Goal: Find contact information: Find contact information

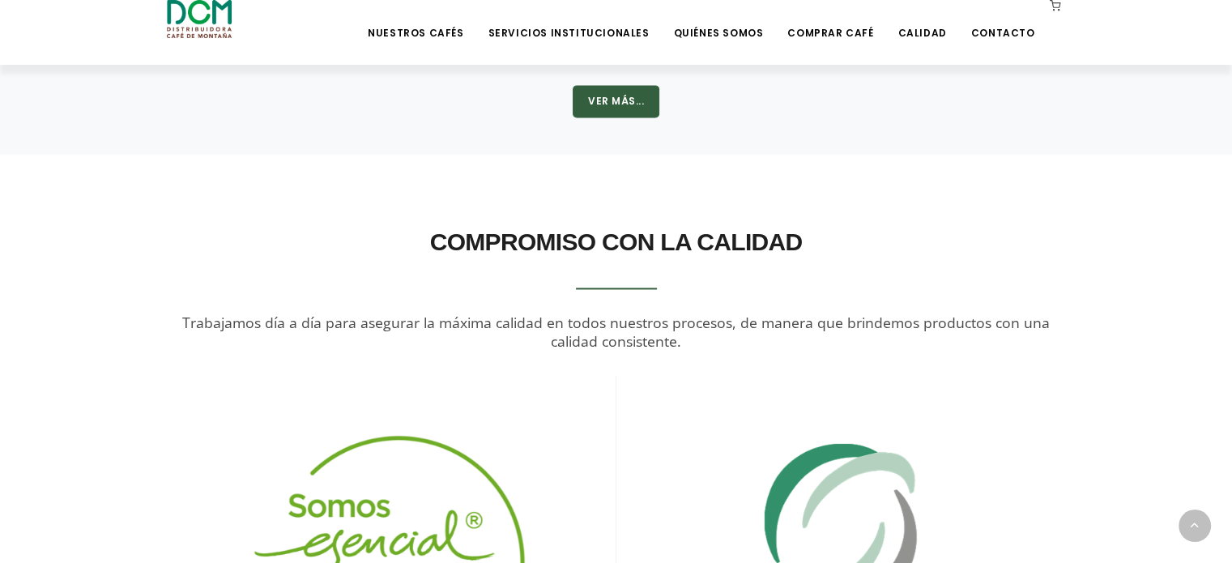
scroll to position [2291, 0]
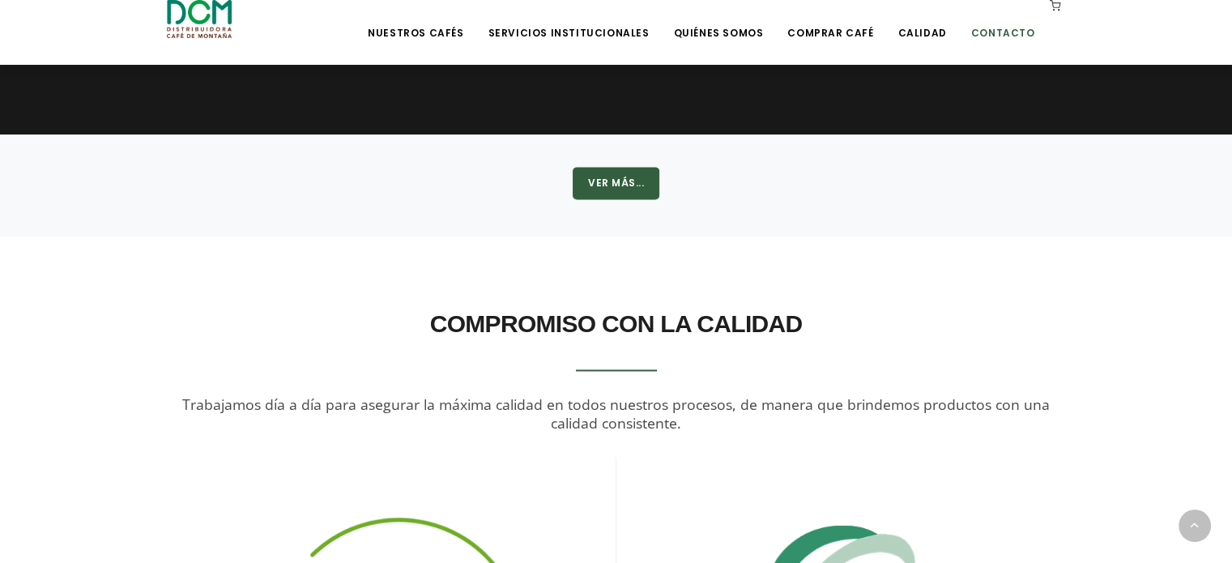
click at [978, 31] on link "Contacto" at bounding box center [1002, 21] width 83 height 38
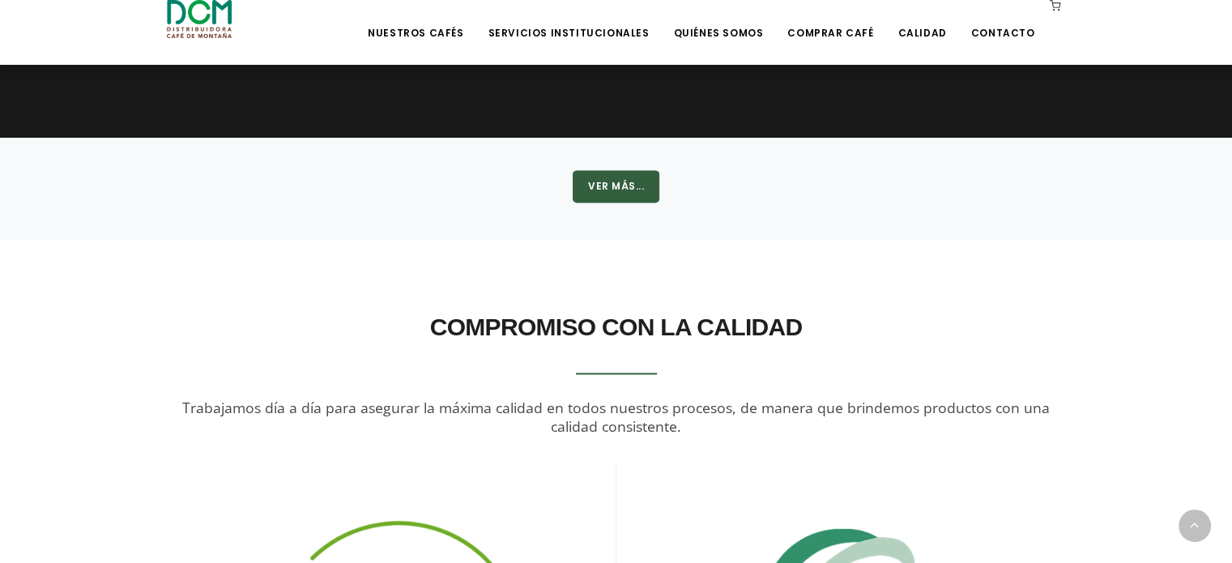
click at [196, 363] on div "COMPROMISO CON LA CALIDAD Trabajamos día a día para asegurar la máxima calidad …" at bounding box center [616, 371] width 899 height 132
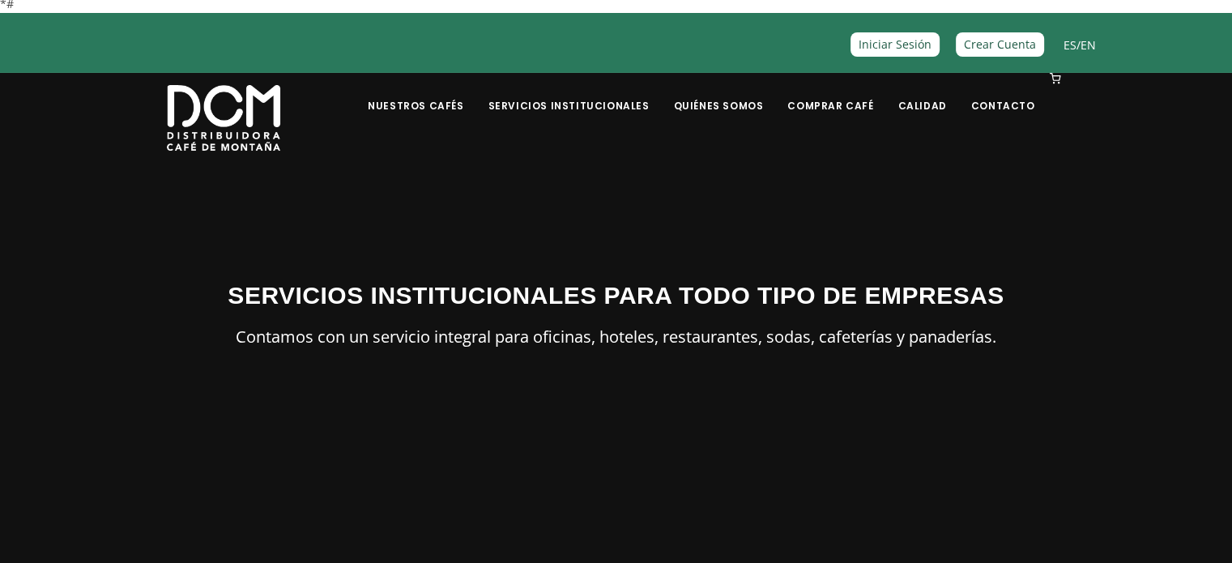
scroll to position [0, 0]
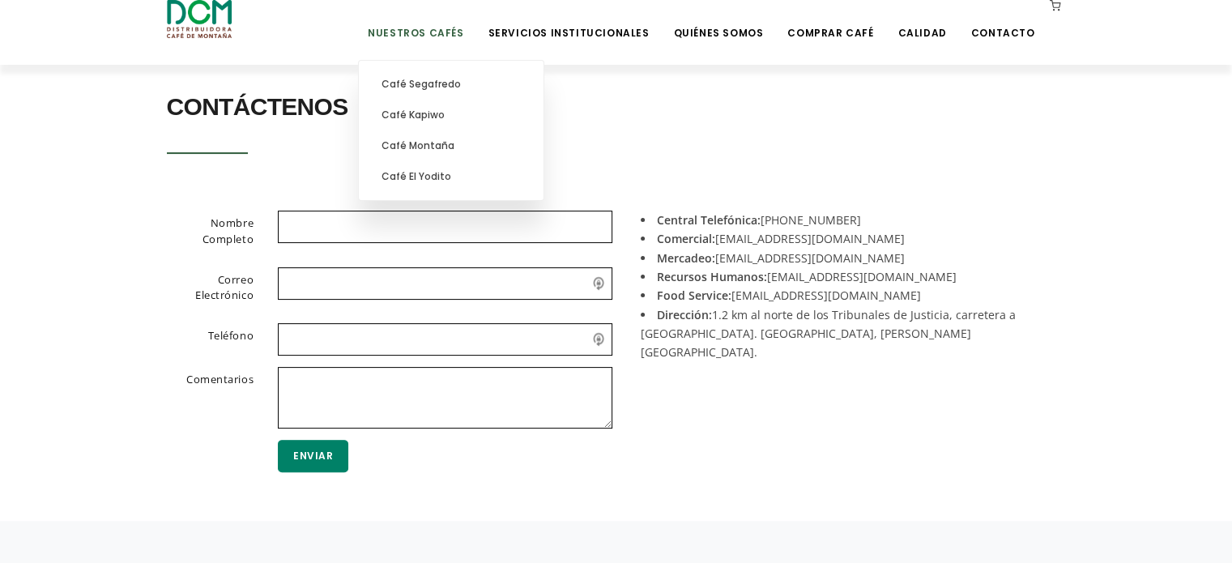
scroll to position [242, 0]
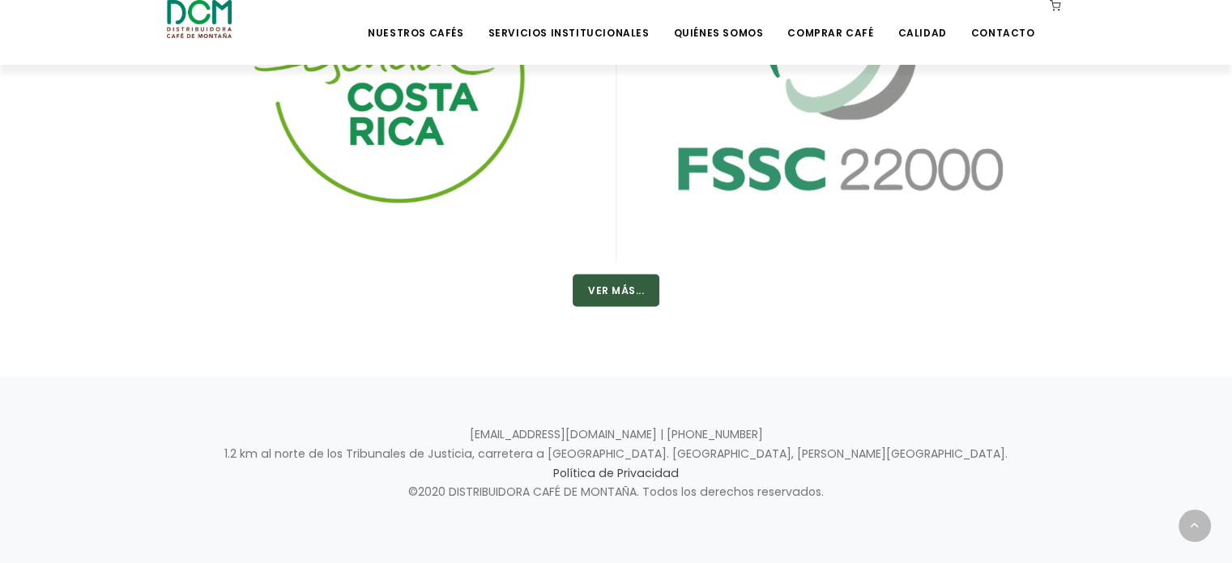
scroll to position [2855, 0]
